Goal: Information Seeking & Learning: Learn about a topic

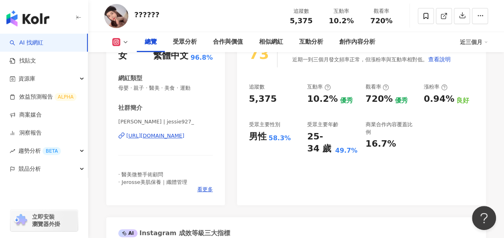
scroll to position [40, 0]
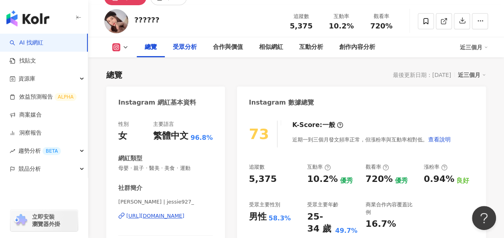
click at [176, 55] on div "受眾分析" at bounding box center [185, 47] width 40 height 20
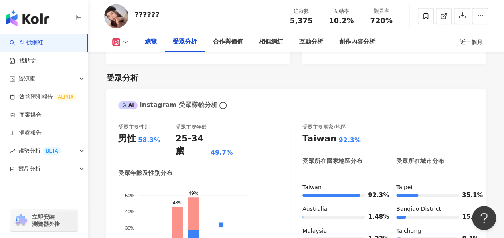
click at [154, 49] on div "總覽" at bounding box center [151, 42] width 28 height 20
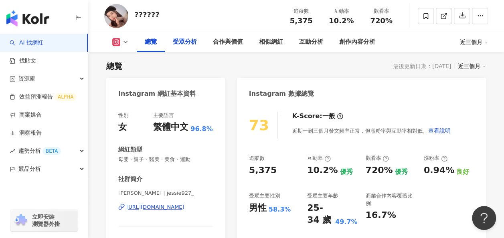
click at [189, 48] on div "受眾分析" at bounding box center [185, 42] width 40 height 20
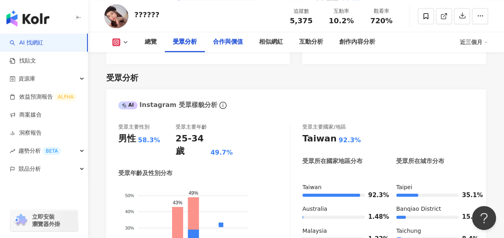
click at [222, 47] on div "合作與價值" at bounding box center [228, 42] width 30 height 10
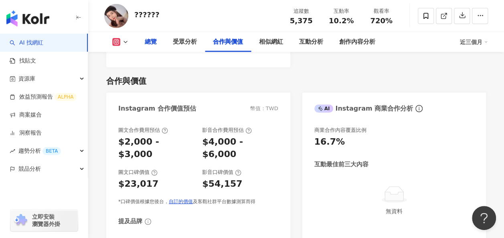
click at [160, 49] on div "總覽" at bounding box center [151, 42] width 28 height 20
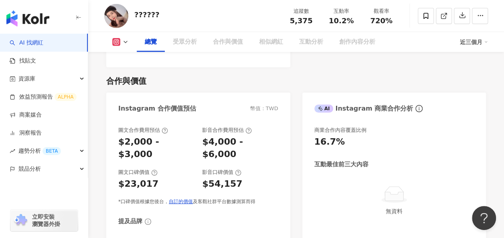
scroll to position [49, 0]
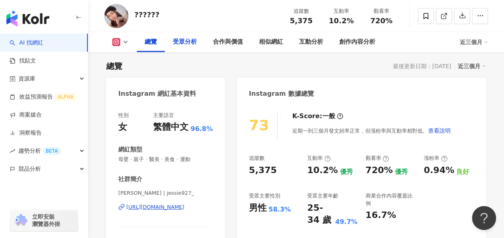
click at [193, 47] on div "受眾分析" at bounding box center [185, 42] width 40 height 20
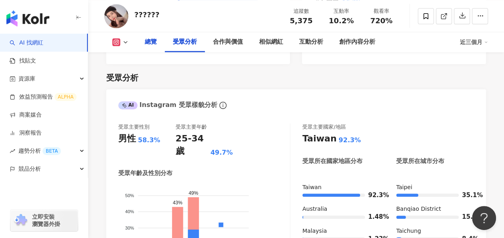
click at [155, 42] on div "總覽" at bounding box center [151, 42] width 12 height 10
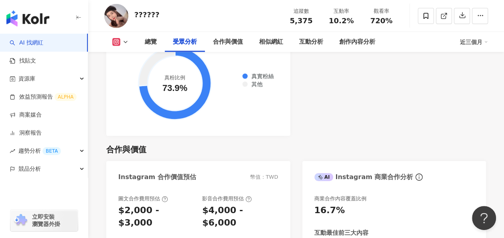
scroll to position [1043, 0]
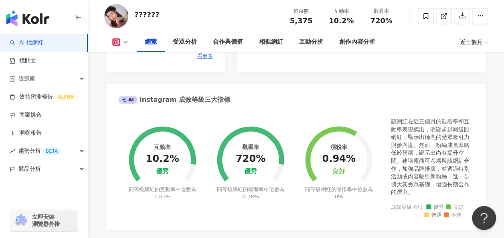
scroll to position [163, 0]
